Goal: Information Seeking & Learning: Check status

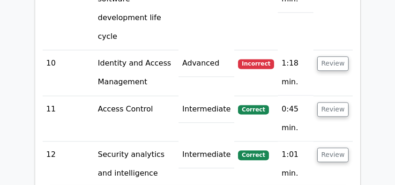
scroll to position [2092, 0]
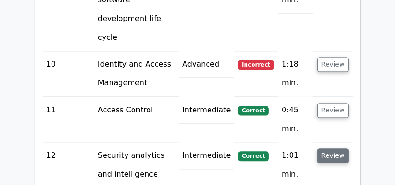
click at [331, 148] on button "Review" at bounding box center [333, 155] width 32 height 15
click at [332, 148] on button "Review" at bounding box center [333, 155] width 32 height 15
click at [324, 148] on button "Review" at bounding box center [333, 155] width 32 height 15
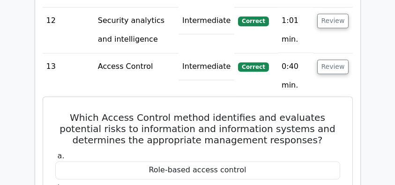
scroll to position [2217, 0]
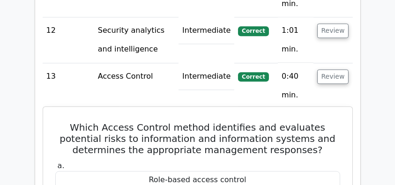
drag, startPoint x: 52, startPoint y: 25, endPoint x: 253, endPoint y: 169, distance: 246.4
copy div "Which Access Control method identifies and evaluates potential risks to informa…"
click at [255, 161] on label "a. Role-based access control" at bounding box center [197, 175] width 285 height 28
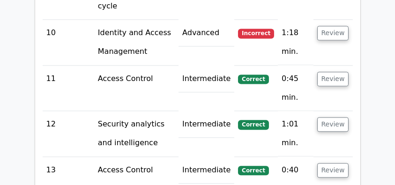
scroll to position [2123, 0]
click at [333, 163] on button "Review" at bounding box center [333, 170] width 32 height 15
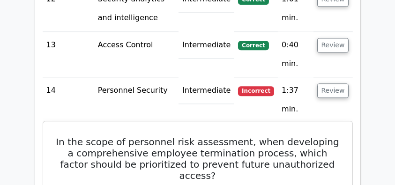
scroll to position [2279, 0]
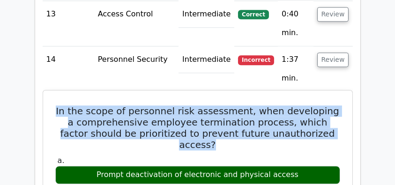
drag, startPoint x: 52, startPoint y: 7, endPoint x: 331, endPoint y: 37, distance: 280.2
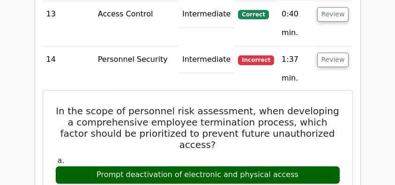
click at [301, 166] on div "Prompt deactivation of electronic and physical access" at bounding box center [197, 175] width 285 height 18
drag, startPoint x: 56, startPoint y: 7, endPoint x: 306, endPoint y: 157, distance: 292.5
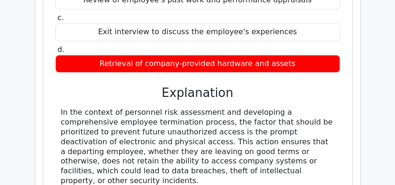
scroll to position [2498, 0]
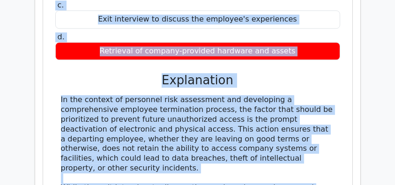
click at [335, 131] on div "In the context of personnel risk assessment and developing a comprehensive empl…" at bounding box center [197, 182] width 285 height 175
copy div "In the scope of personnel risk assessment, when developing a comprehensive empl…"
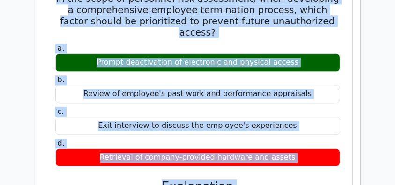
scroll to position [2404, 0]
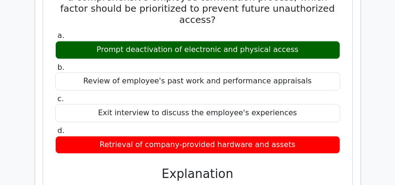
drag, startPoint x: 62, startPoint y: 80, endPoint x: 279, endPoint y: 109, distance: 218.7
drag, startPoint x: 280, startPoint y: 111, endPoint x: 270, endPoint y: 113, distance: 9.8
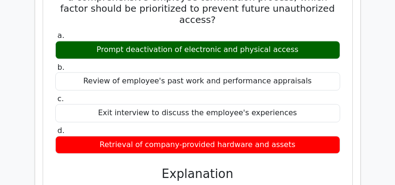
drag, startPoint x: 52, startPoint y: 78, endPoint x: 333, endPoint y: 137, distance: 287.3
click at [333, 137] on div "In the scope of personnel risk assessment, when developing a comprehensive empl…" at bounding box center [198, 184] width 302 height 430
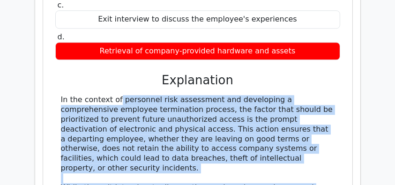
click at [334, 133] on div "In the context of personnel risk assessment and developing a comprehensive empl…" at bounding box center [198, 182] width 274 height 175
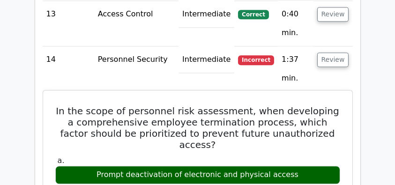
scroll to position [2248, 0]
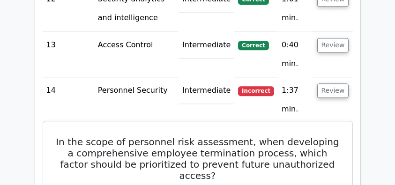
drag, startPoint x: 305, startPoint y: 89, endPoint x: 47, endPoint y: 38, distance: 263.6
copy div "In the scope of personnel risk assessment, when developing a comprehensive empl…"
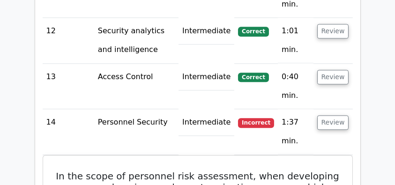
scroll to position [2186, 0]
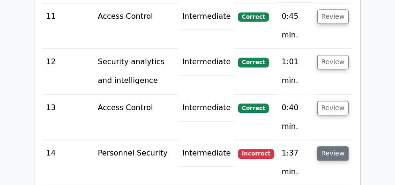
click at [336, 146] on button "Review" at bounding box center [333, 153] width 32 height 15
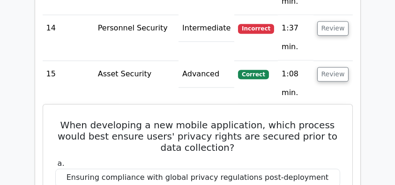
scroll to position [2279, 0]
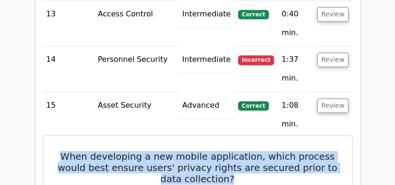
drag, startPoint x: 64, startPoint y: 53, endPoint x: 235, endPoint y: 77, distance: 172.6
click at [235, 151] on h5 "When developing a new mobile application, which process would best ensure users…" at bounding box center [197, 168] width 287 height 34
copy div "When developing a new mobile application, which process would best ensure users…"
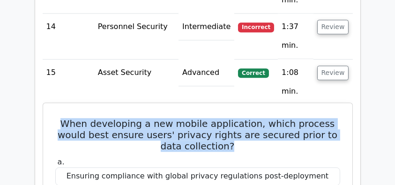
scroll to position [2248, 0]
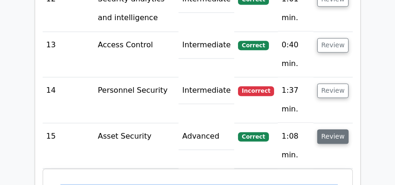
click at [333, 129] on button "Review" at bounding box center [333, 136] width 32 height 15
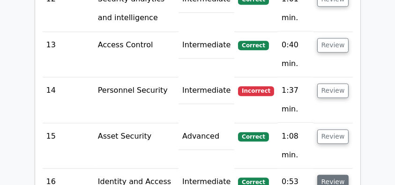
click at [333, 175] on button "Review" at bounding box center [333, 182] width 32 height 15
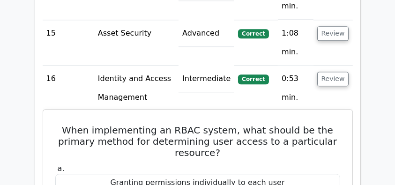
scroll to position [2342, 0]
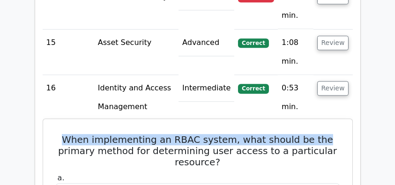
drag, startPoint x: 59, startPoint y: 38, endPoint x: 324, endPoint y: 38, distance: 264.6
click at [324, 134] on h5 "When implementing an RBAC system, what should be the primary method for determi…" at bounding box center [197, 151] width 287 height 34
click at [71, 134] on h5 "When implementing an RBAC system, what should be the primary method for determi…" at bounding box center [197, 151] width 287 height 34
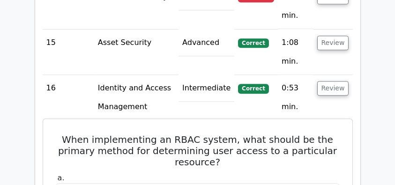
drag, startPoint x: 60, startPoint y: 35, endPoint x: 295, endPoint y: 155, distance: 263.5
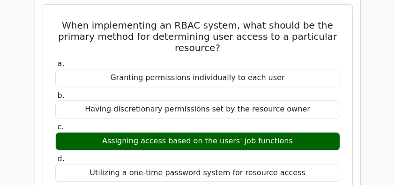
scroll to position [2467, 0]
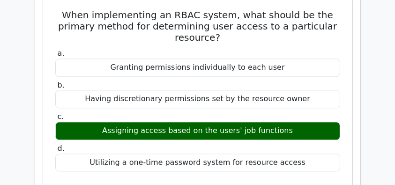
copy div "When implementing an RBAC system, what should be the primary method for determi…"
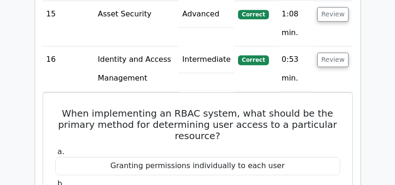
scroll to position [2311, 0]
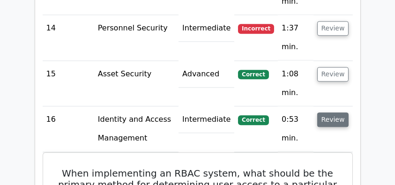
click at [333, 112] on button "Review" at bounding box center [333, 119] width 32 height 15
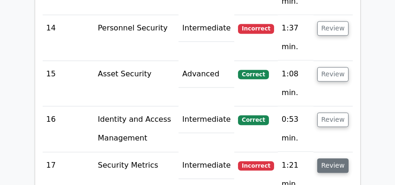
click at [339, 158] on button "Review" at bounding box center [333, 165] width 32 height 15
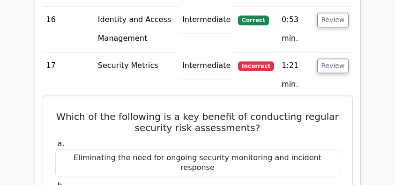
scroll to position [2404, 0]
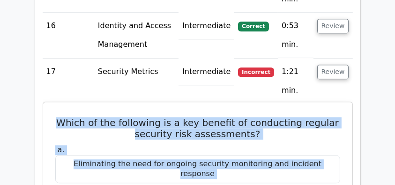
drag, startPoint x: 60, startPoint y: 17, endPoint x: 202, endPoint y: 115, distance: 172.8
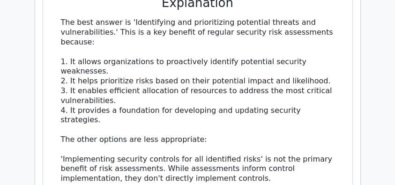
scroll to position [2748, 0]
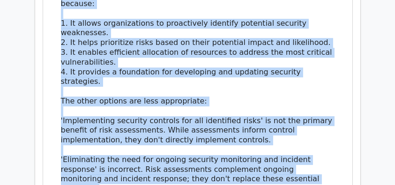
click at [311, 89] on div "The best answer is 'Identifying and prioritizing potential threats and vulnerab…" at bounding box center [198, 110] width 274 height 263
copy div "Which of the following is a key benefit of conducting regular security risk ass…"
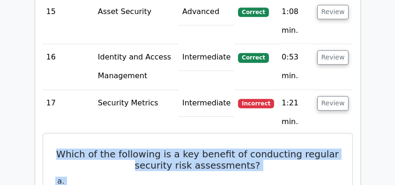
scroll to position [2342, 0]
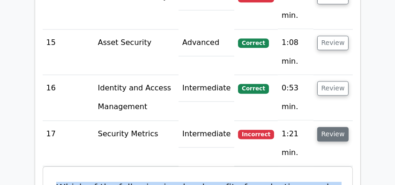
click at [328, 127] on button "Review" at bounding box center [333, 134] width 32 height 15
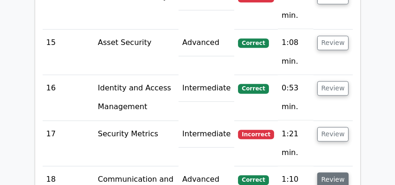
click at [332, 172] on button "Review" at bounding box center [333, 179] width 32 height 15
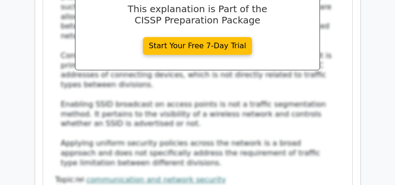
scroll to position [2841, 0]
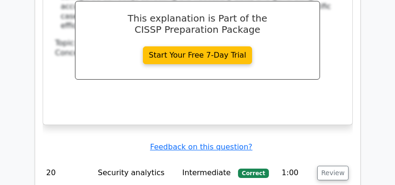
scroll to position [3341, 0]
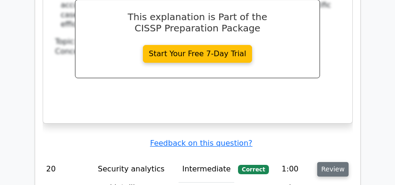
click at [335, 162] on button "Review" at bounding box center [333, 169] width 32 height 15
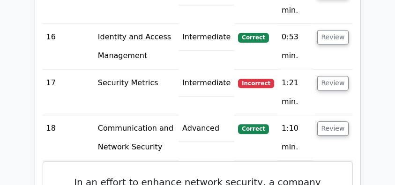
scroll to position [2404, 0]
